Goal: Transaction & Acquisition: Purchase product/service

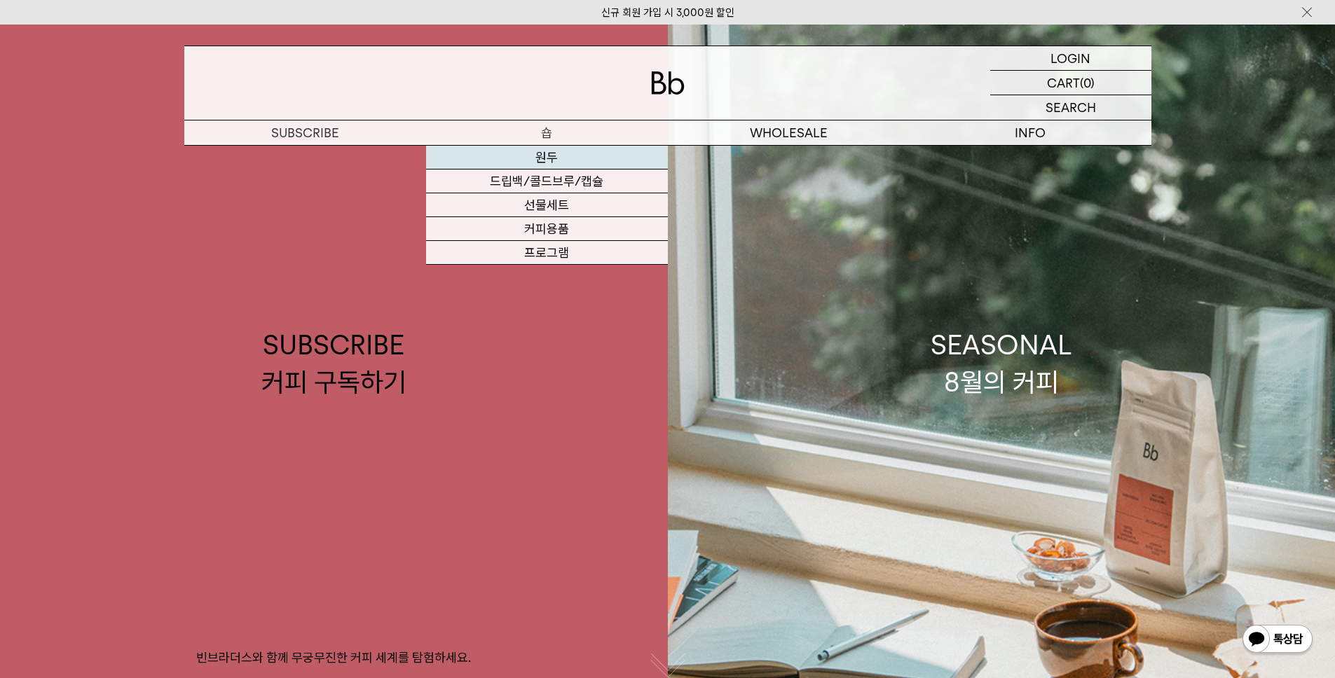
click at [545, 155] on link "원두" at bounding box center [547, 158] width 242 height 24
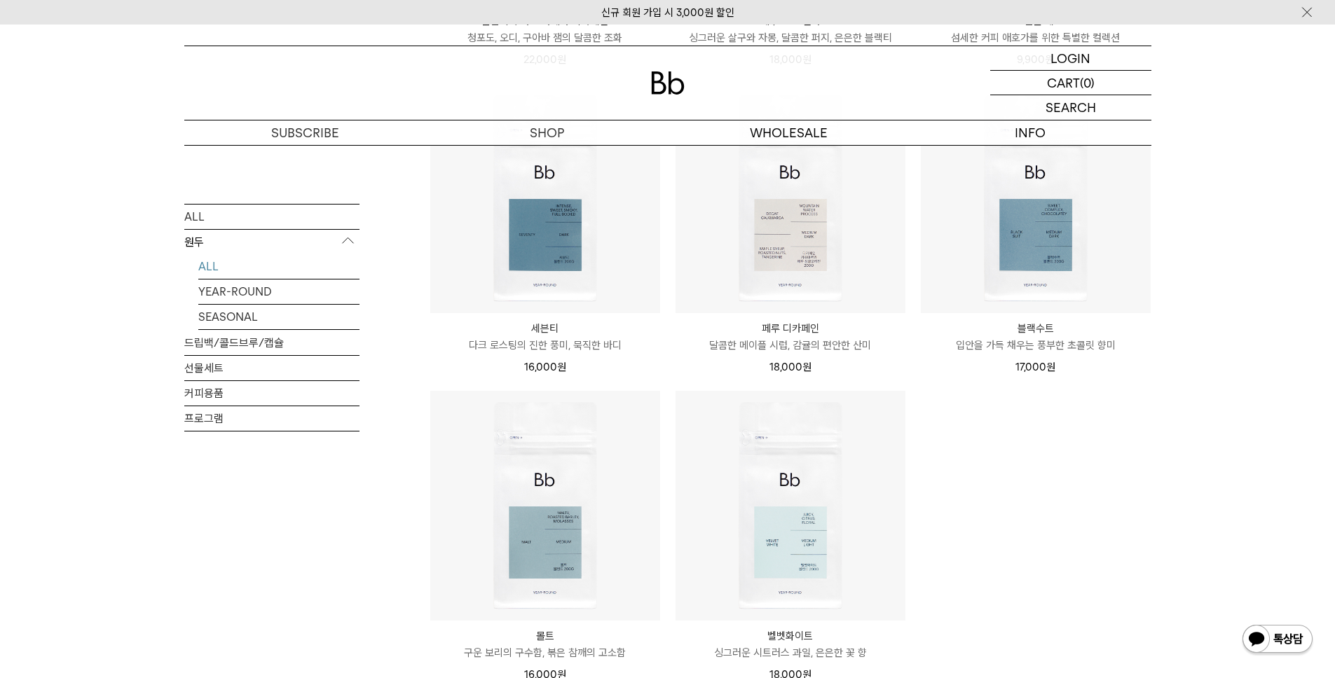
scroll to position [966, 0]
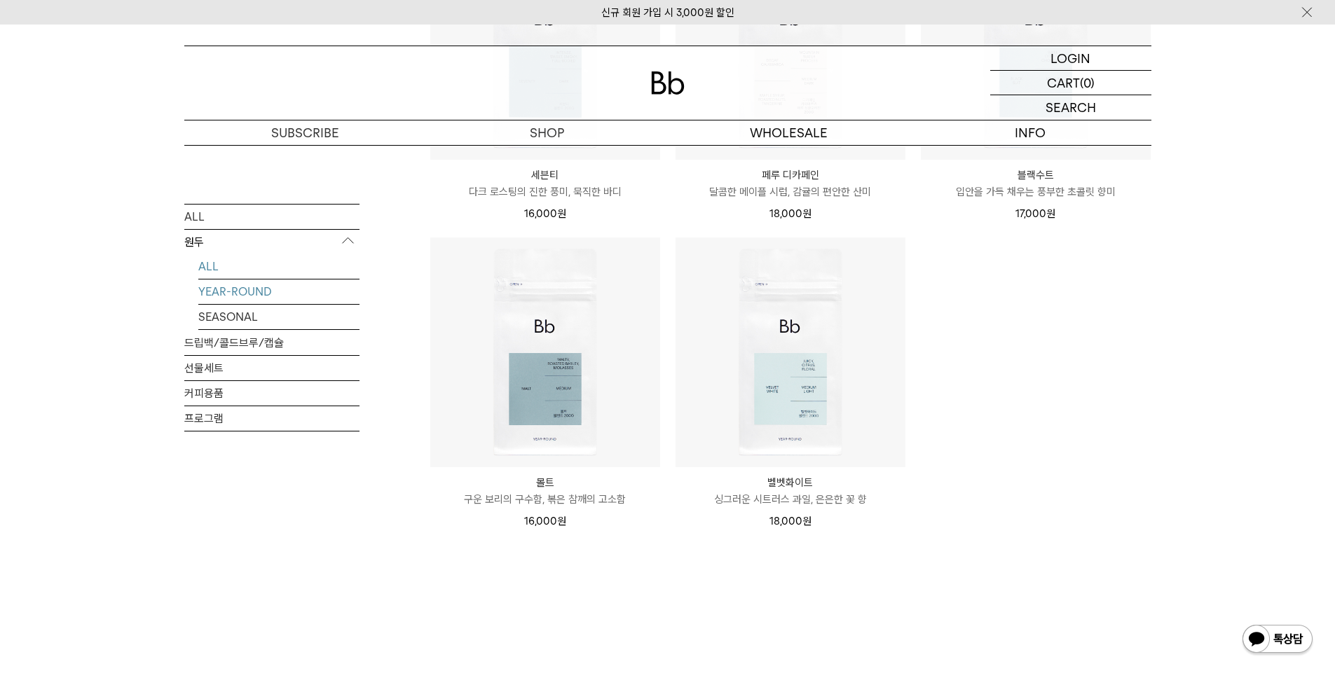
click at [259, 290] on link "YEAR-ROUND" at bounding box center [278, 291] width 161 height 25
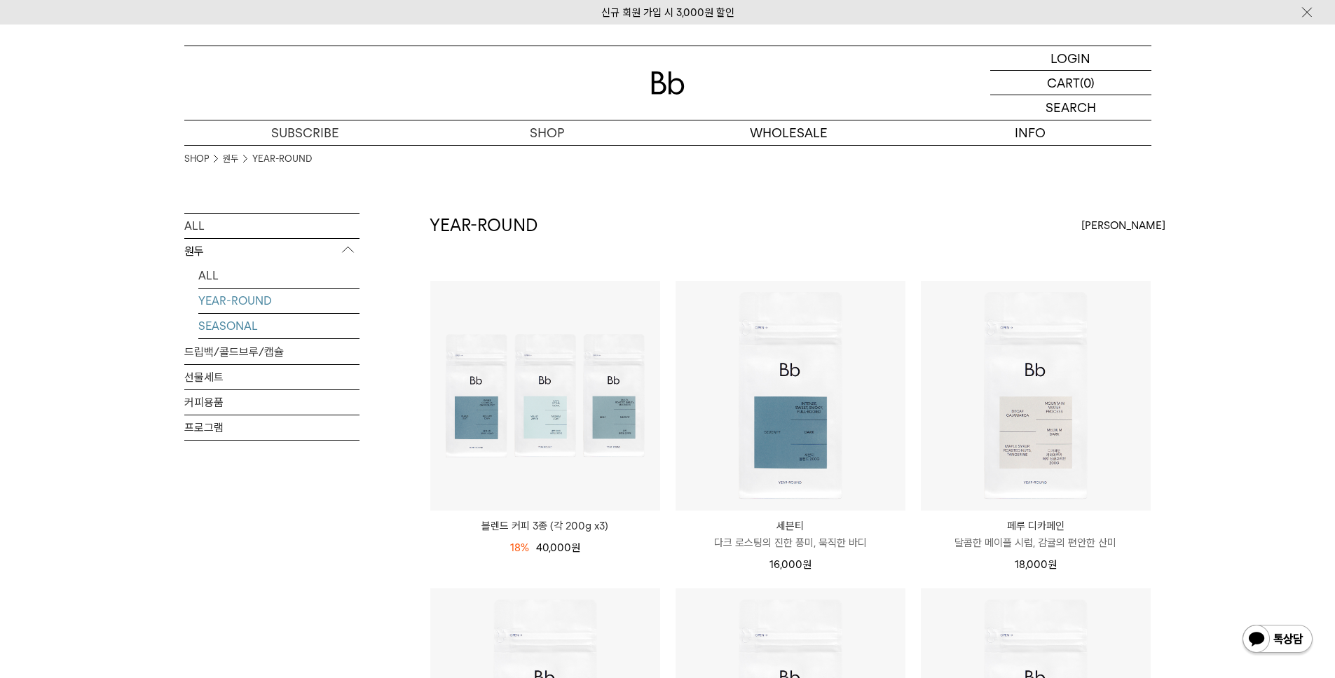
click at [251, 330] on link "SEASONAL" at bounding box center [278, 326] width 161 height 25
